Goal: Task Accomplishment & Management: Use online tool/utility

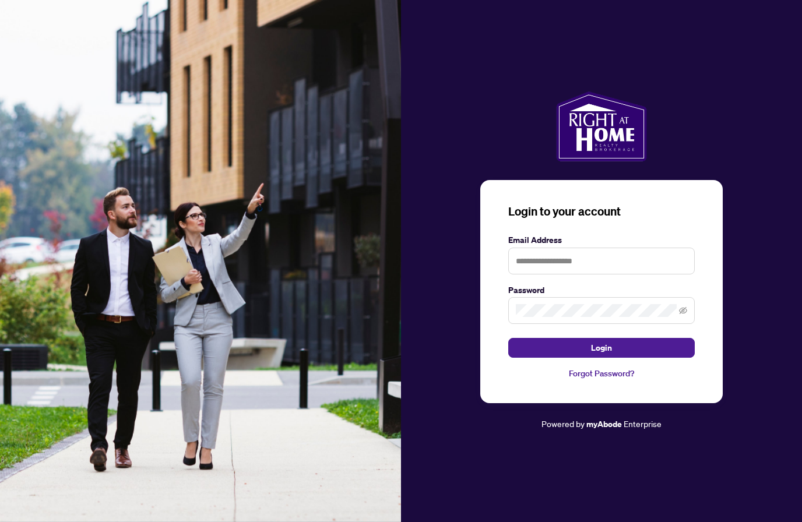
click at [528, 274] on input "text" at bounding box center [601, 261] width 186 height 27
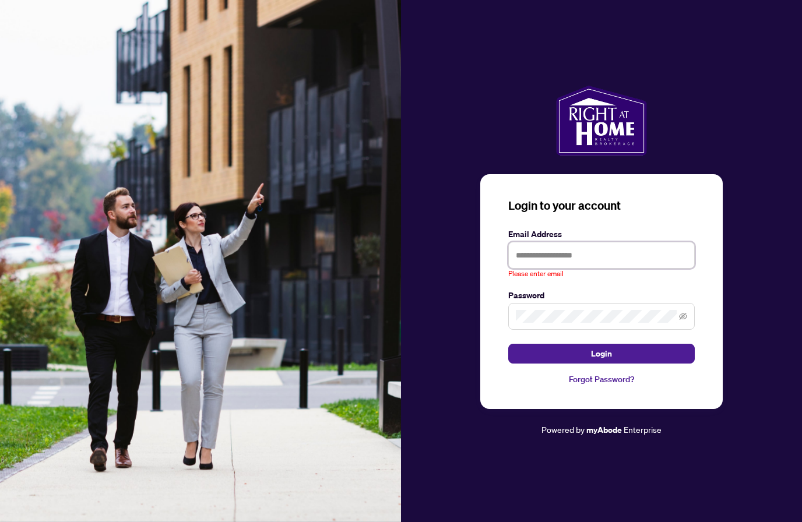
type input "**********"
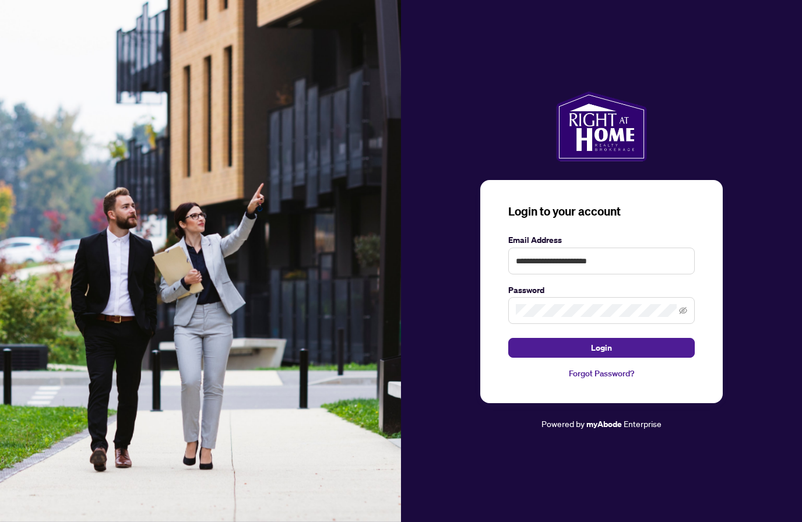
click at [585, 358] on button "Login" at bounding box center [601, 348] width 186 height 20
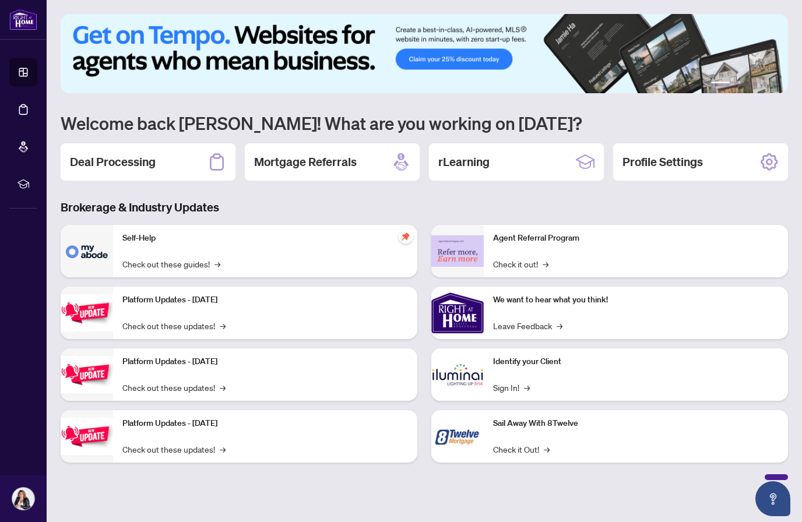
click at [96, 169] on h2 "Deal Processing" at bounding box center [113, 162] width 86 height 16
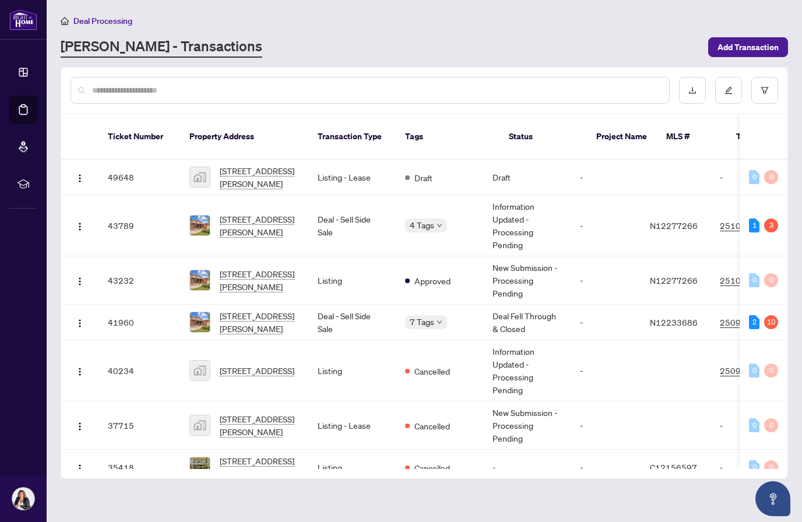
click at [235, 219] on span "[STREET_ADDRESS][PERSON_NAME]" at bounding box center [259, 226] width 79 height 26
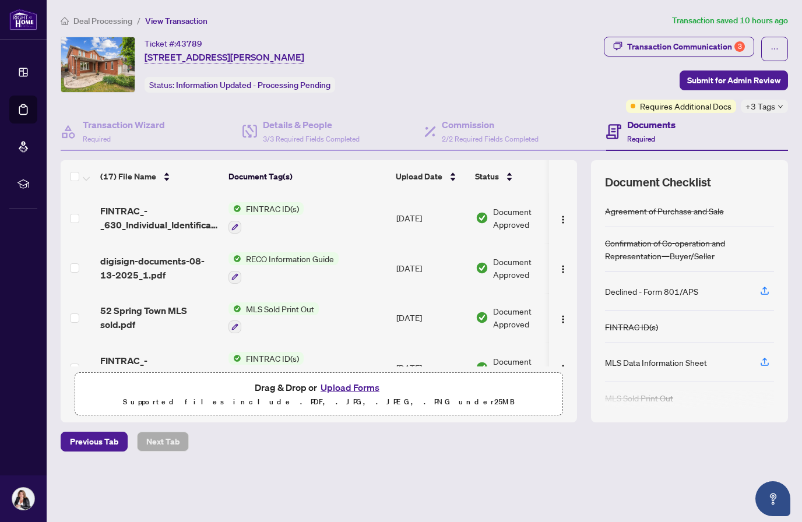
click at [638, 47] on div "Transaction Communication 3" at bounding box center [686, 46] width 118 height 19
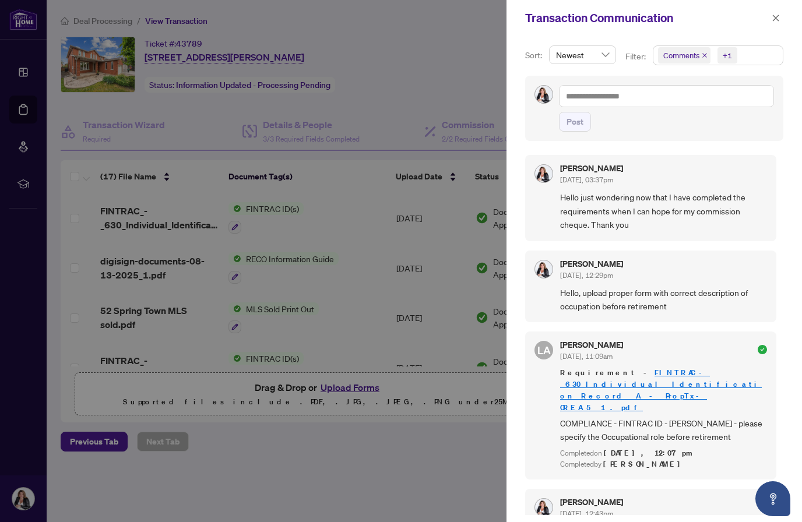
click at [780, 17] on button "button" at bounding box center [775, 18] width 15 height 14
